Goal: Task Accomplishment & Management: Use online tool/utility

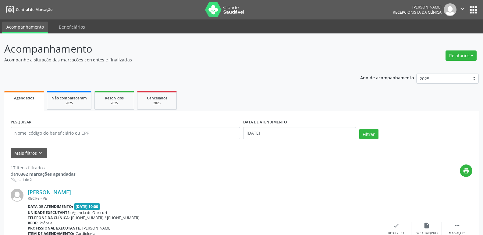
click at [32, 153] on button "Mais filtros keyboard_arrow_down" at bounding box center [29, 153] width 36 height 11
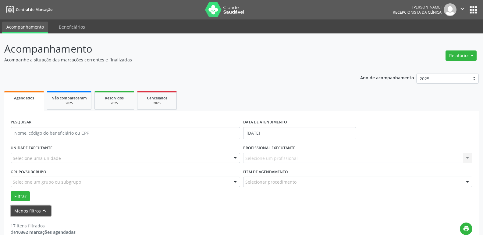
scroll to position [61, 0]
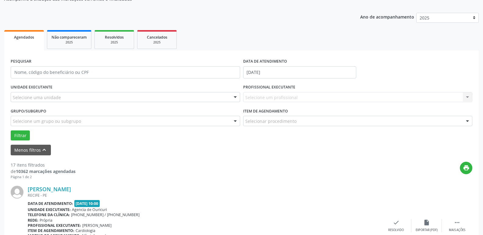
click at [267, 99] on div "Selecione um profissional Nenhum resultado encontrado para: " " Não há nenhuma …" at bounding box center [357, 97] width 229 height 10
click at [467, 96] on div "Selecione um profissional Nenhum resultado encontrado para: " " Não há nenhuma …" at bounding box center [357, 97] width 229 height 10
click at [359, 98] on div "Selecione um profissional Nenhum resultado encontrado para: " " Não há nenhuma …" at bounding box center [357, 97] width 229 height 10
click at [271, 99] on div "Selecione um profissional Nenhum resultado encontrado para: " " Não há nenhuma …" at bounding box center [357, 97] width 229 height 10
click at [99, 86] on div "UNIDADE EXECUTANTE Selecione uma unidade Todos as unidades Agencia de Ouricuri …" at bounding box center [125, 95] width 232 height 24
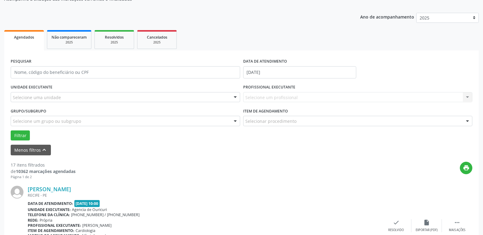
click at [94, 96] on div "Selecione uma unidade" at bounding box center [125, 97] width 229 height 10
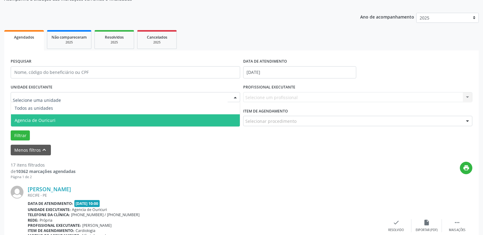
click at [75, 119] on span "Agencia de Ouricuri" at bounding box center [125, 121] width 229 height 12
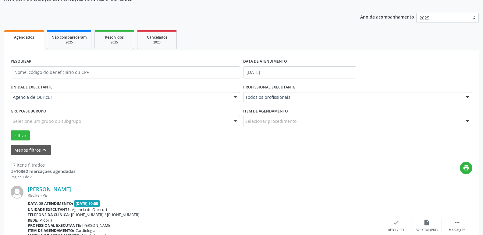
click at [399, 106] on div "PROFISSIONAL EXECUTANTE Todos os profissionais Todos os profissionais [PERSON_N…" at bounding box center [358, 95] width 232 height 24
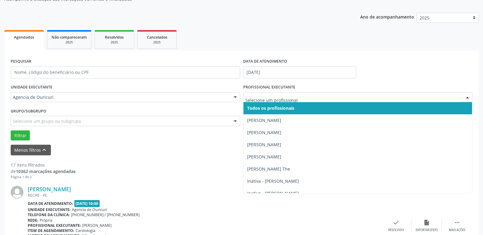
click at [468, 100] on div at bounding box center [467, 98] width 9 height 10
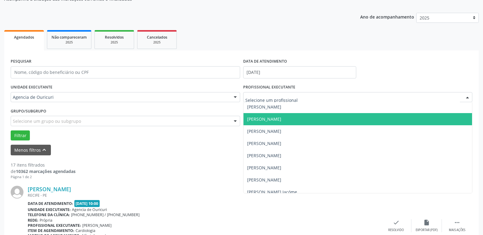
scroll to position [128, 0]
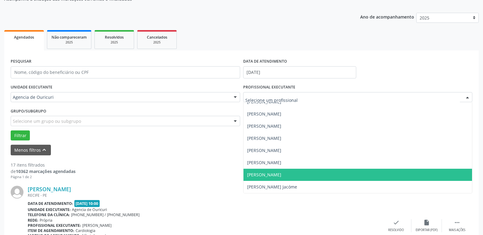
click at [265, 173] on span "[PERSON_NAME]" at bounding box center [264, 175] width 34 height 6
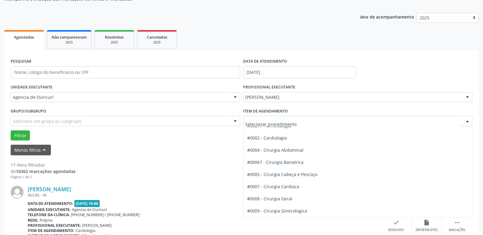
scroll to position [30, 0]
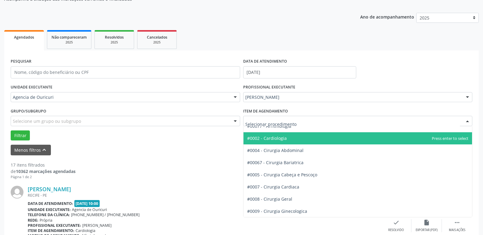
click at [280, 141] on span "#0002 - Cardiologia" at bounding box center [267, 139] width 40 height 6
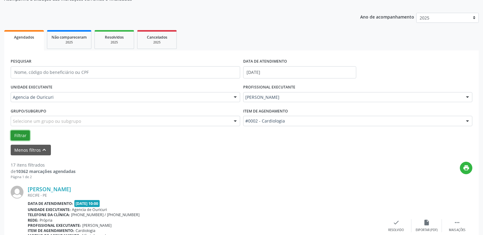
click at [23, 133] on button "Filtrar" at bounding box center [20, 136] width 19 height 10
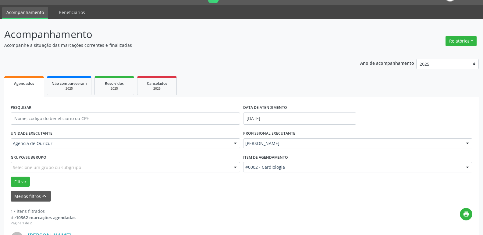
scroll to position [0, 0]
